Goal: Information Seeking & Learning: Learn about a topic

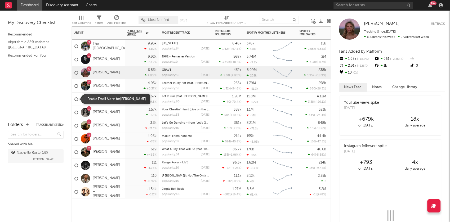
click at [75, 99] on div at bounding box center [76, 100] width 4 height 4
click at [74, 99] on input "checkbox" at bounding box center [74, 99] width 0 height 5
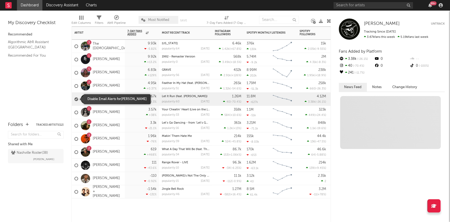
click at [76, 99] on div at bounding box center [76, 100] width 4 height 4
click at [74, 99] on input "checkbox" at bounding box center [74, 99] width 0 height 5
click at [128, 97] on div "3.67k -29.3 %" at bounding box center [142, 99] width 29 height 13
click at [111, 99] on link "[PERSON_NAME]" at bounding box center [106, 99] width 27 height 5
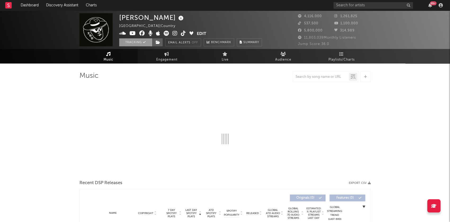
click at [141, 42] on button "Tracking" at bounding box center [135, 42] width 33 height 8
select select "6m"
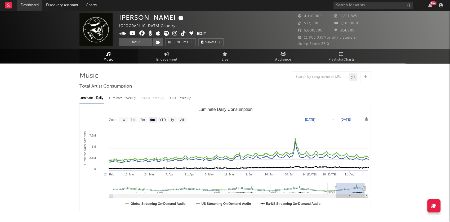
click at [27, 5] on link "Dashboard" at bounding box center [29, 5] width 25 height 11
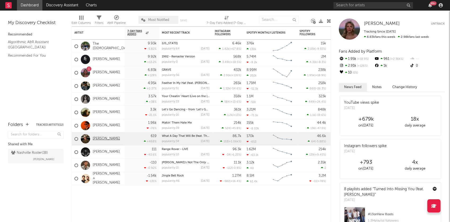
click at [108, 140] on link "[PERSON_NAME]" at bounding box center [106, 139] width 27 height 5
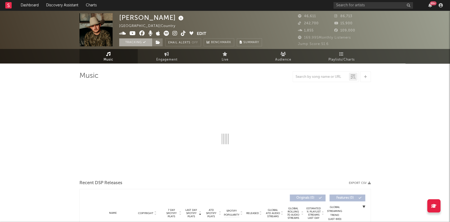
select select "6m"
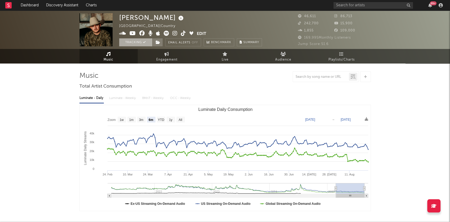
click at [141, 44] on button "Tracking" at bounding box center [135, 42] width 33 height 8
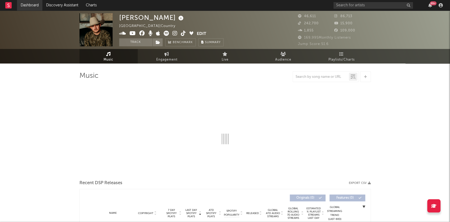
click at [31, 6] on link "Dashboard" at bounding box center [29, 5] width 25 height 11
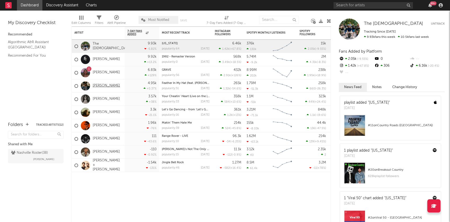
click at [109, 86] on link "[PERSON_NAME]" at bounding box center [106, 86] width 27 height 5
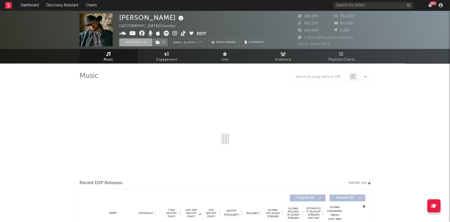
click at [138, 40] on button "Tracking" at bounding box center [135, 42] width 33 height 8
click at [26, 5] on link "Dashboard" at bounding box center [29, 5] width 25 height 11
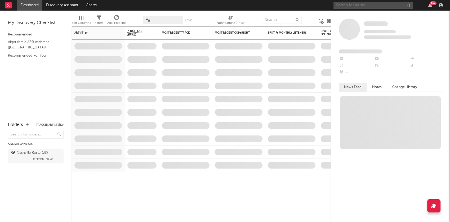
click at [378, 3] on input "text" at bounding box center [374, 5] width 80 height 7
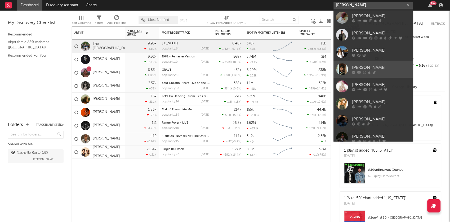
type input "[PERSON_NAME]"
click at [343, 68] on div at bounding box center [342, 69] width 12 height 12
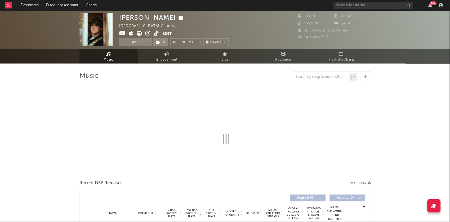
select select "1w"
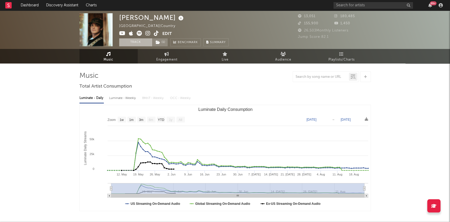
click at [143, 44] on button "Track" at bounding box center [135, 42] width 33 height 8
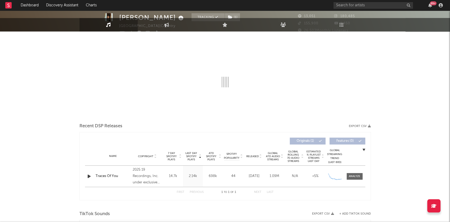
select select "1w"
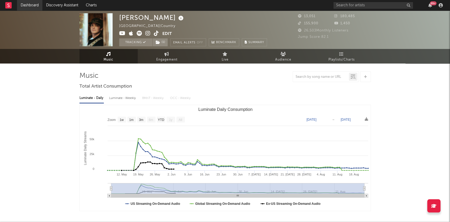
click at [32, 6] on link "Dashboard" at bounding box center [29, 5] width 25 height 11
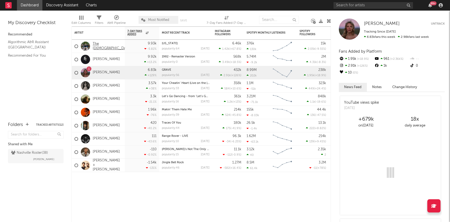
click at [102, 46] on link "The [DEMOGRAPHIC_DATA]" at bounding box center [112, 46] width 39 height 9
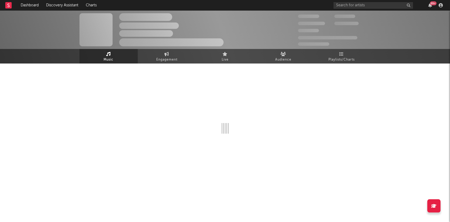
select select "6m"
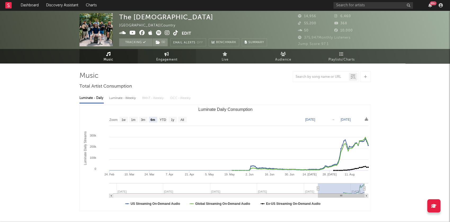
click at [157, 56] on link "Engagement" at bounding box center [167, 56] width 58 height 15
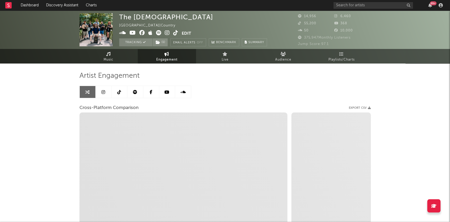
select select "1w"
select select "1m"
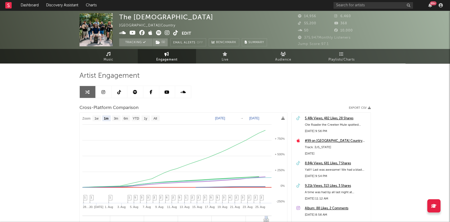
click at [119, 91] on icon at bounding box center [119, 92] width 4 height 4
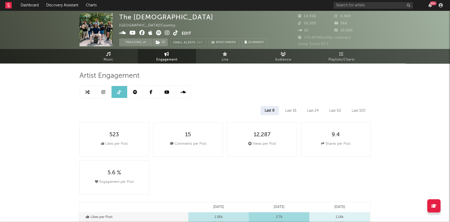
select select "1w"
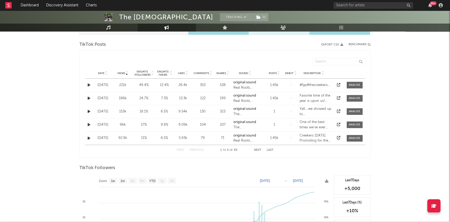
scroll to position [260, 0]
click at [274, 74] on div "Posts" at bounding box center [275, 73] width 16 height 4
click at [274, 74] on div "Date Views Engmts / Followers Engmts / Views Likes Comments Shares Sound Posts …" at bounding box center [225, 73] width 280 height 11
click at [274, 74] on div "Posts" at bounding box center [275, 73] width 16 height 4
click at [275, 74] on div "Date Views Engmts / Followers Engmts / Views Likes Comments Shares Sound Posts …" at bounding box center [225, 73] width 280 height 11
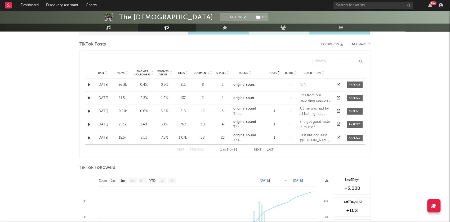
click at [276, 73] on span "Posts" at bounding box center [273, 73] width 8 height 3
click at [353, 82] on span at bounding box center [355, 85] width 16 height 7
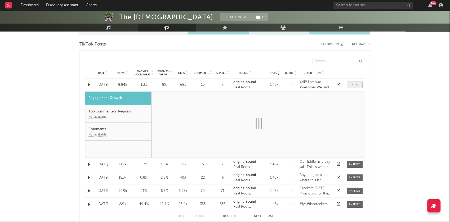
select select "1w"
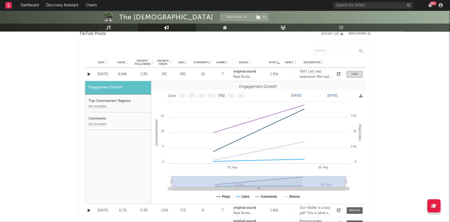
scroll to position [273, 0]
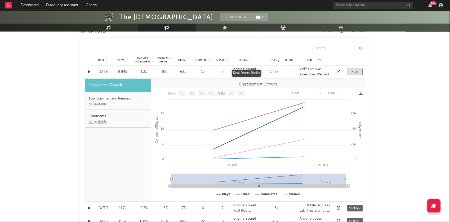
click at [244, 74] on div "Real Roots Radio" at bounding box center [246, 74] width 24 height 5
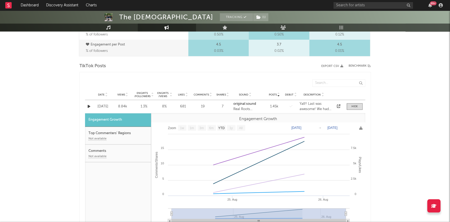
scroll to position [231, 0]
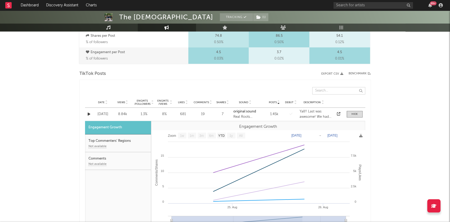
click at [323, 91] on input "text" at bounding box center [339, 90] width 53 height 7
type input "[US_STATE]"
click at [353, 111] on span at bounding box center [355, 114] width 16 height 7
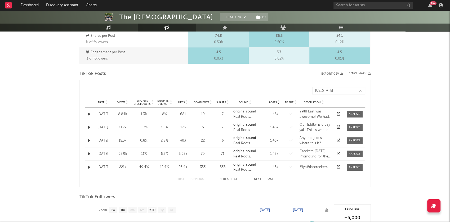
click at [339, 86] on div "Posts Date Views Likes Comments Shares Sound Posts Debut Description [US_STATE]" at bounding box center [225, 90] width 280 height 15
click at [339, 88] on input "[US_STATE]" at bounding box center [339, 90] width 53 height 7
click at [260, 177] on div "First Previous 1 to 5 of 61 Next Last" at bounding box center [225, 179] width 97 height 10
click at [258, 181] on div "First Previous 1 to 5 of 61 Next Last" at bounding box center [225, 179] width 97 height 10
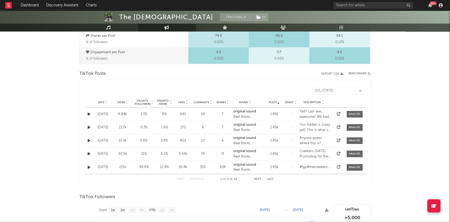
click at [258, 179] on button "Next" at bounding box center [257, 179] width 7 height 3
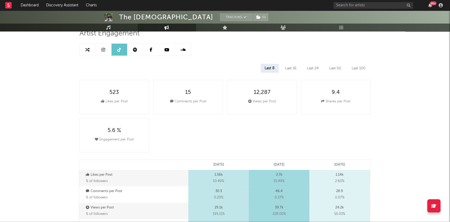
scroll to position [0, 0]
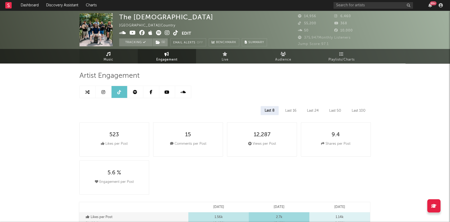
click at [104, 59] on span "Music" at bounding box center [109, 60] width 10 height 6
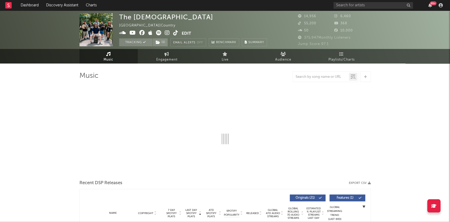
select select "6m"
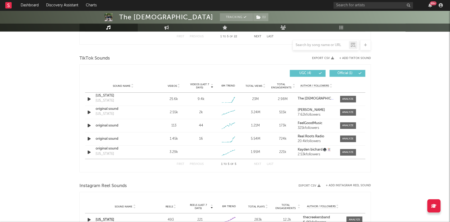
scroll to position [339, 0]
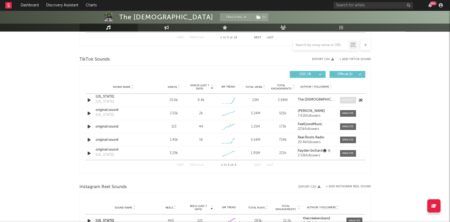
click at [352, 101] on div at bounding box center [348, 100] width 11 height 4
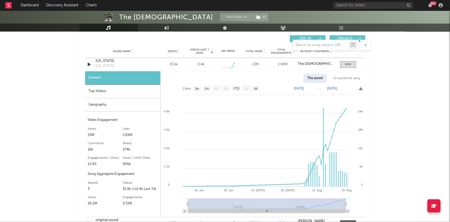
scroll to position [375, 0]
click at [205, 89] on text "1m" at bounding box center [206, 89] width 5 height 4
select select "1m"
type input "[DATE]"
